Goal: Check status: Check status

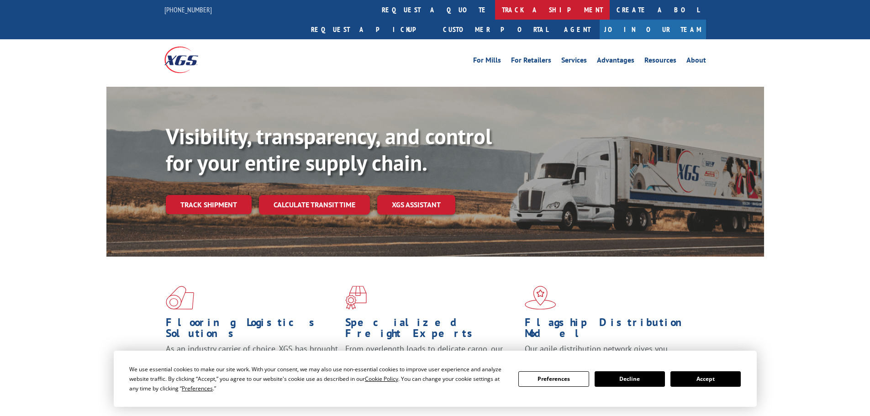
click at [495, 7] on link "track a shipment" at bounding box center [552, 10] width 115 height 20
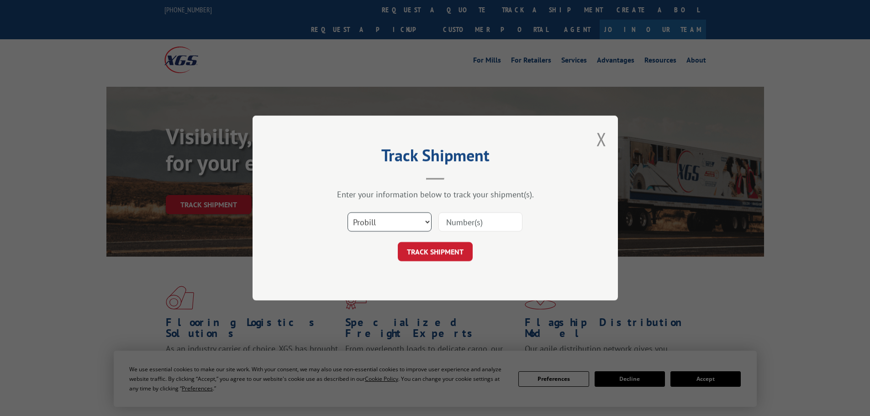
click at [421, 222] on select "Select category... Probill BOL PO" at bounding box center [390, 221] width 84 height 19
select select "po"
click at [348, 212] on select "Select category... Probill BOL PO" at bounding box center [390, 221] width 84 height 19
click at [471, 221] on input at bounding box center [480, 221] width 84 height 19
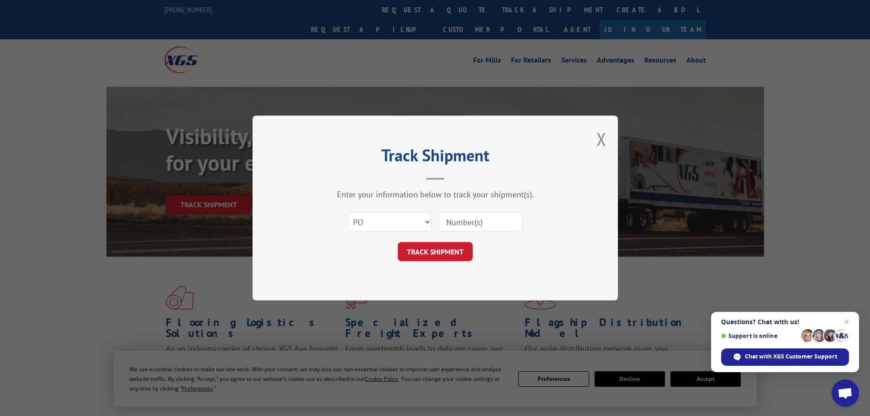
paste input "64541600"
type input "64541600"
click at [454, 250] on button "TRACK SHIPMENT" at bounding box center [435, 251] width 75 height 19
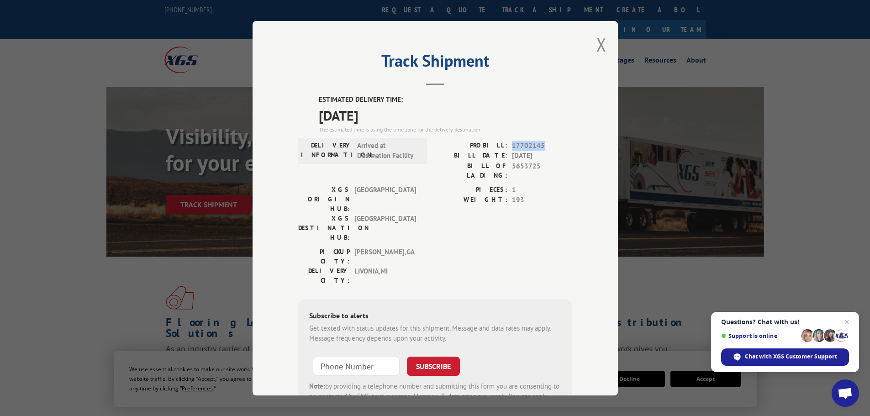
drag, startPoint x: 506, startPoint y: 144, endPoint x: 541, endPoint y: 140, distance: 35.4
click at [541, 140] on div "PROBILL: 17702145" at bounding box center [503, 145] width 137 height 11
copy span "17702145"
click at [807, 357] on span "Chat with XGS Customer Support" at bounding box center [791, 357] width 92 height 8
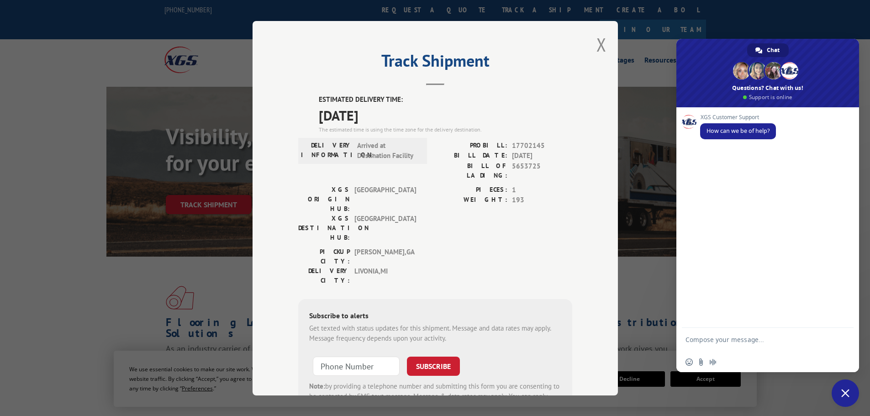
click at [728, 337] on textarea "Compose your message..." at bounding box center [758, 344] width 144 height 16
type textarea "can you please confirm if PRO 17702145 has been delivered or not. Thank you"
click at [842, 338] on span "Send" at bounding box center [843, 339] width 7 height 7
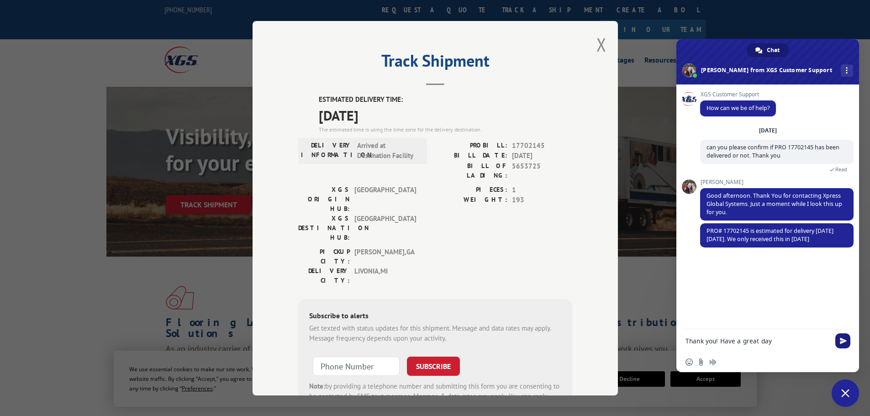
type textarea "Thank you! Have a great day!"
click at [815, 45] on span at bounding box center [767, 62] width 183 height 46
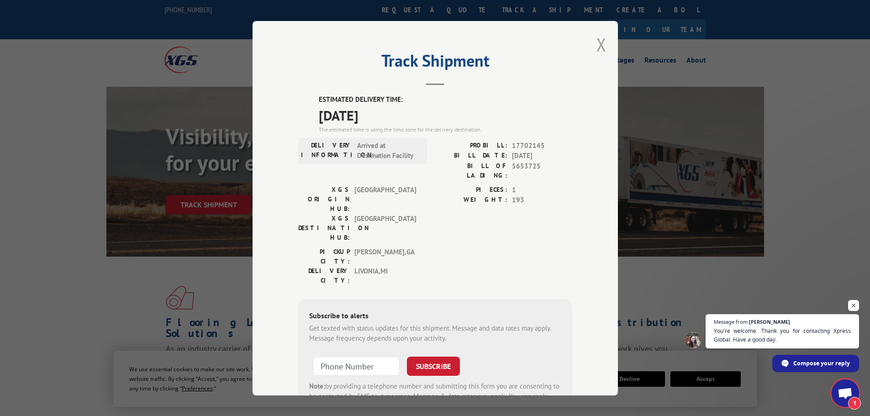
click at [596, 46] on button "Close modal" at bounding box center [601, 44] width 10 height 24
